Goal: Task Accomplishment & Management: Use online tool/utility

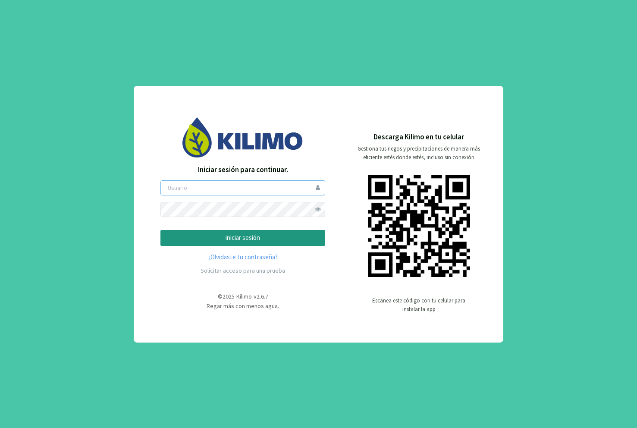
click at [222, 190] on input "email" at bounding box center [243, 187] width 165 height 15
type input "pepesanchez"
click at [218, 238] on p "iniciar sesión" at bounding box center [243, 238] width 150 height 10
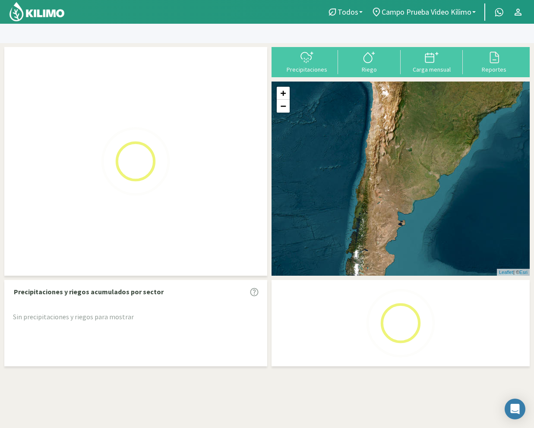
click at [396, 33] on div "Todos Todos Campo Prueba Video Kilimo Todos Kilimo Demo Todos Campo Prueba Vide…" at bounding box center [267, 248] width 534 height 497
click at [430, 62] on icon at bounding box center [429, 58] width 9 height 9
click at [435, 76] on div "Precipitaciones Riego Carga mensual Reportes" at bounding box center [400, 62] width 259 height 30
click at [436, 72] on div "Carga mensual" at bounding box center [431, 69] width 57 height 6
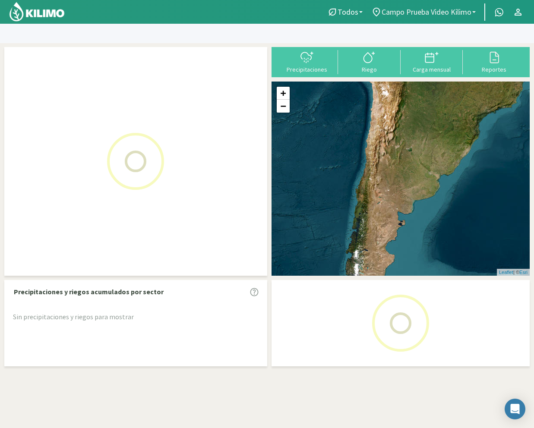
click at [429, 11] on span "Campo Prueba Video Kilimo" at bounding box center [427, 11] width 90 height 9
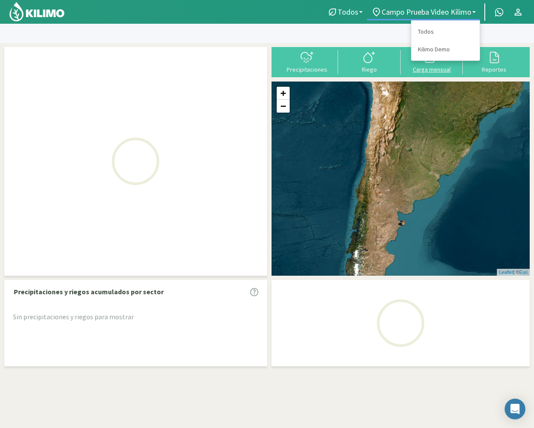
click at [435, 50] on link "Kilimo Demo" at bounding box center [445, 50] width 68 height 18
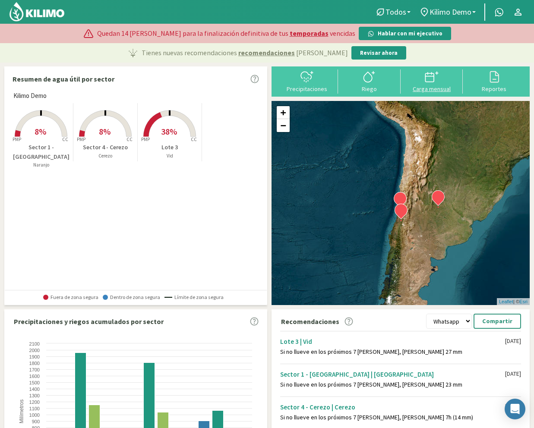
click at [441, 89] on div "Carga mensual" at bounding box center [431, 89] width 57 height 6
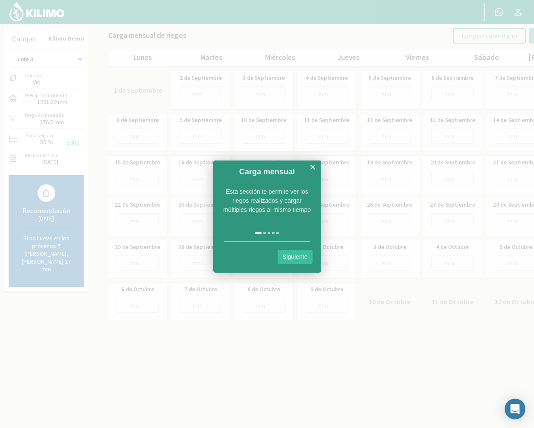
click at [298, 255] on link "Siguiente" at bounding box center [295, 257] width 35 height 14
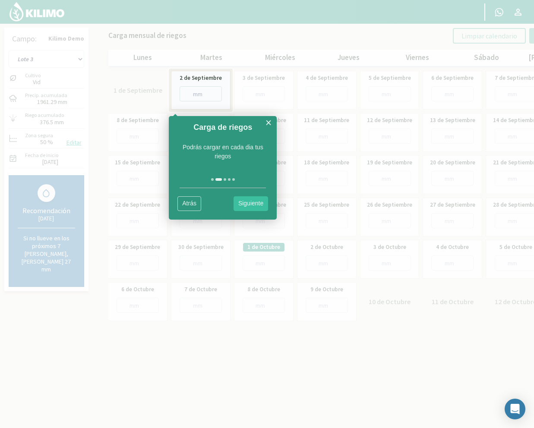
click at [254, 213] on div "Atrás Siguiente" at bounding box center [223, 204] width 108 height 32
click at [255, 202] on link "Siguiente" at bounding box center [251, 203] width 35 height 14
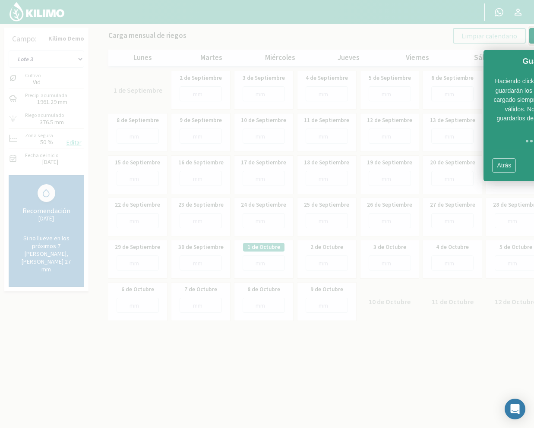
click at [507, 167] on link "Atrás" at bounding box center [504, 165] width 24 height 14
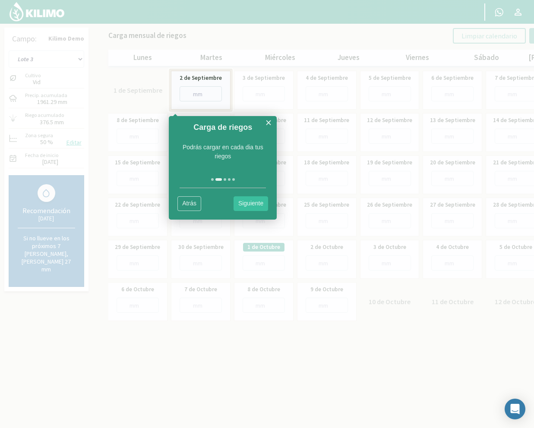
click at [259, 201] on link "Siguiente" at bounding box center [251, 203] width 35 height 14
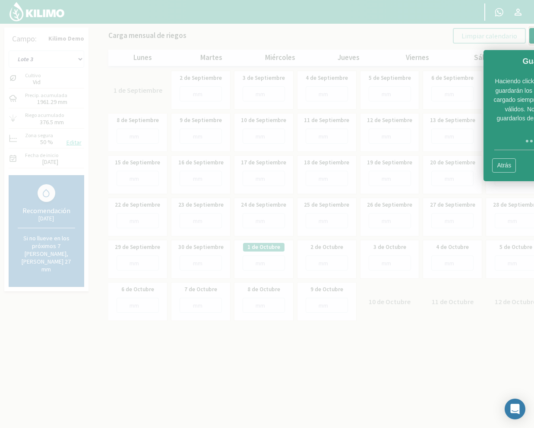
click at [492, 163] on link "Atrás" at bounding box center [504, 165] width 24 height 14
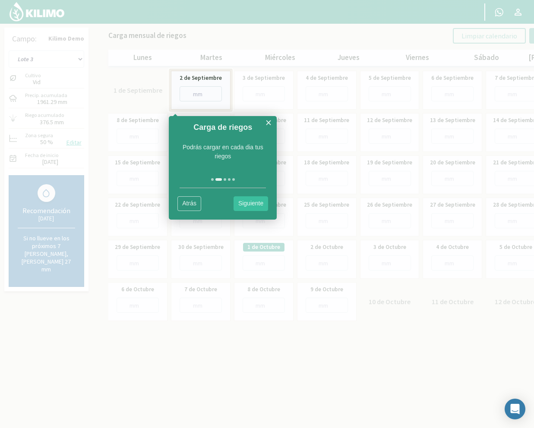
click at [269, 123] on link "×" at bounding box center [268, 122] width 6 height 11
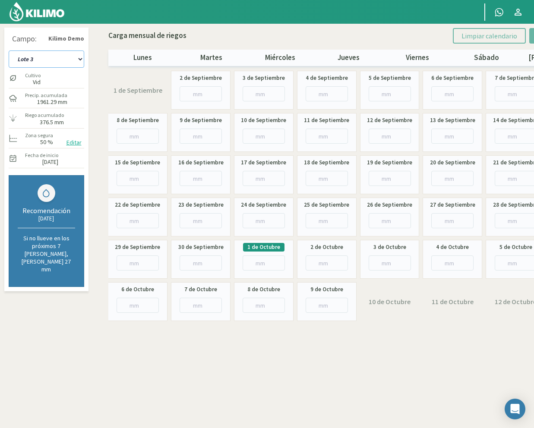
click at [61, 60] on select "Lote 3 Sector 1 - [GEOGRAPHIC_DATA] Sector 4 - [GEOGRAPHIC_DATA]" at bounding box center [47, 58] width 76 height 17
click at [100, 73] on div "Campo: Kilimo Demo Lote 3 Sector 1 - [GEOGRAPHIC_DATA] Sector 4 - [GEOGRAPHIC_D…" at bounding box center [267, 177] width 530 height 298
